Goal: Information Seeking & Learning: Learn about a topic

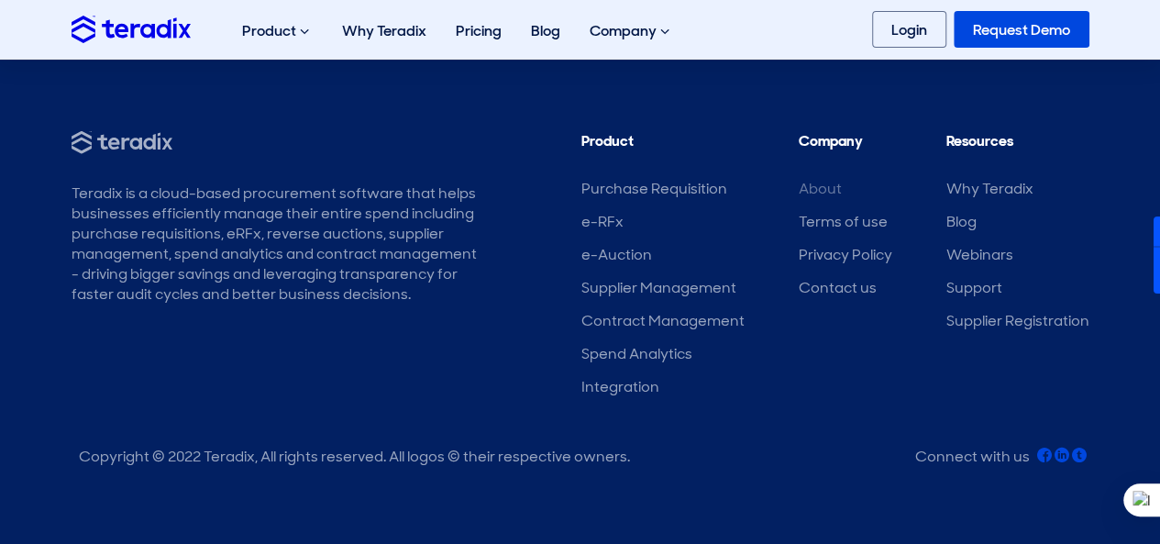
click at [835, 189] on link "About" at bounding box center [820, 188] width 43 height 19
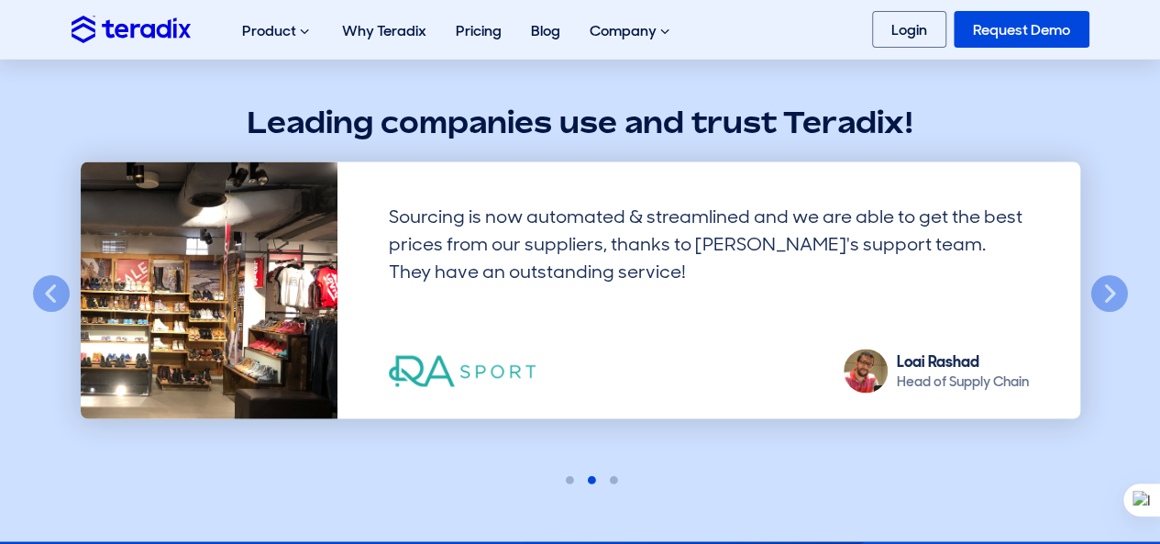
scroll to position [1558, 0]
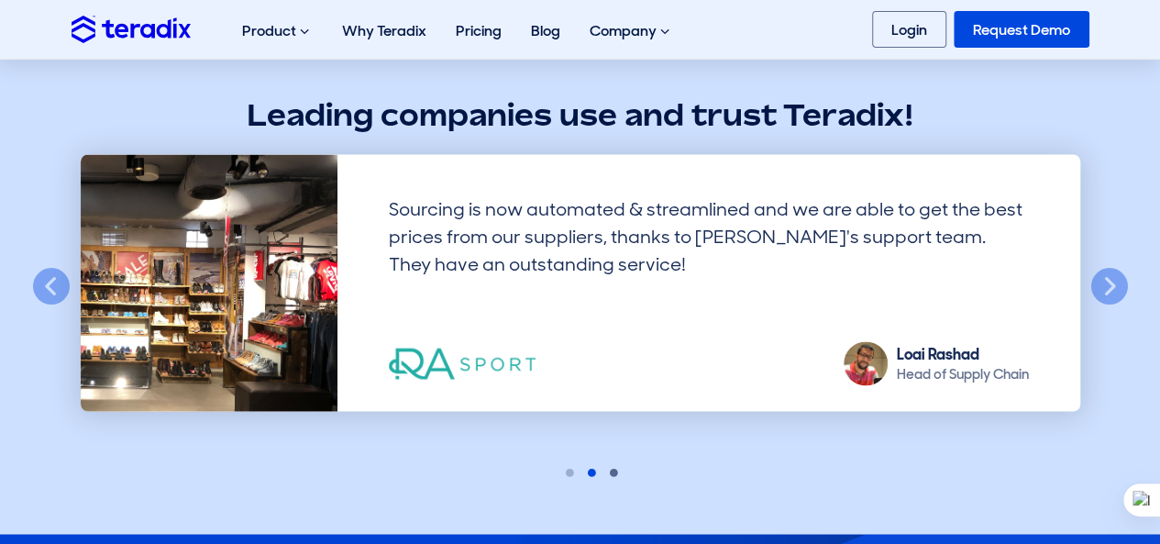
click at [607, 465] on button "3" at bounding box center [602, 470] width 15 height 15
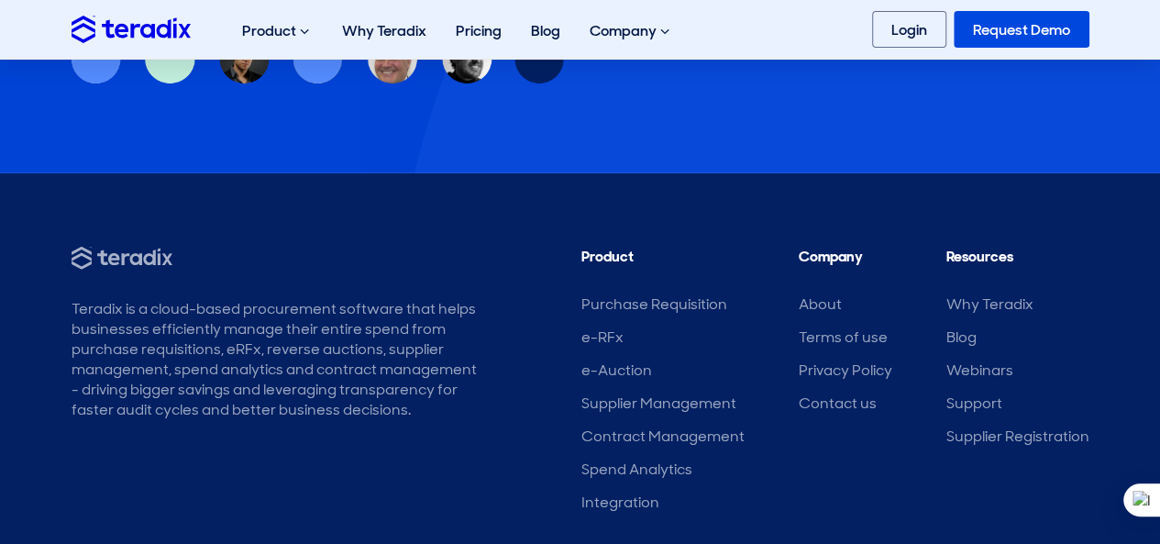
scroll to position [2560, 0]
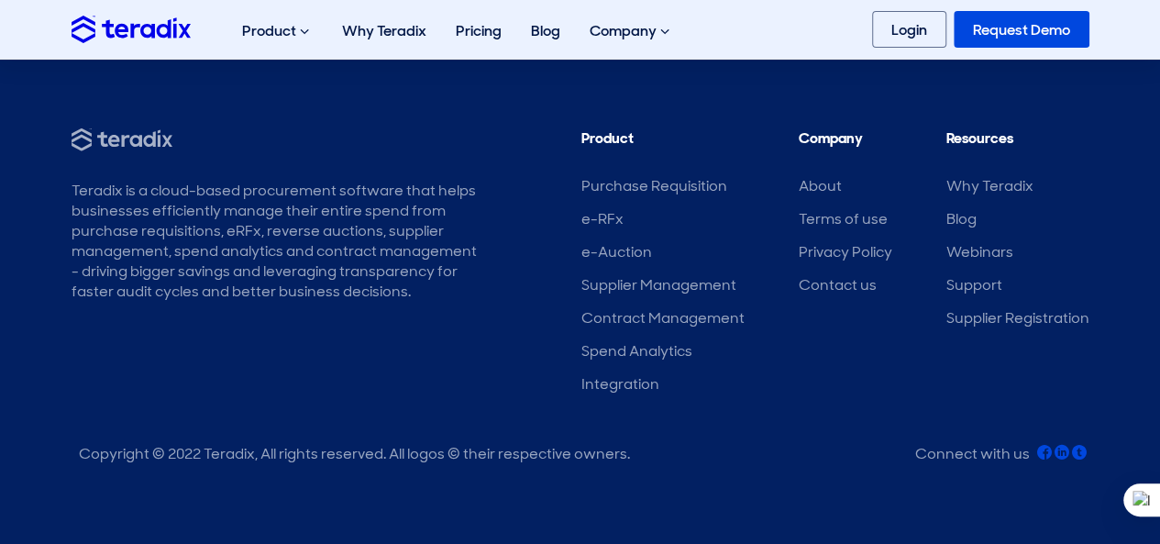
drag, startPoint x: 68, startPoint y: 180, endPoint x: 408, endPoint y: 303, distance: 361.8
click at [408, 303] on div "Teradix is a cloud-based procurement software that helps businesses efficiently…" at bounding box center [581, 299] width 1046 height 343
copy div "Teradix is a cloud-based procurement software that helps businesses efficiently…"
